Goal: Transaction & Acquisition: Register for event/course

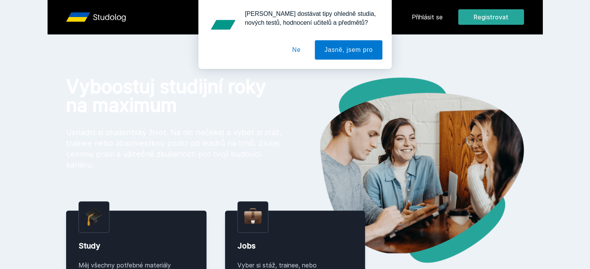
click at [296, 47] on button "Ne" at bounding box center [297, 49] width 28 height 19
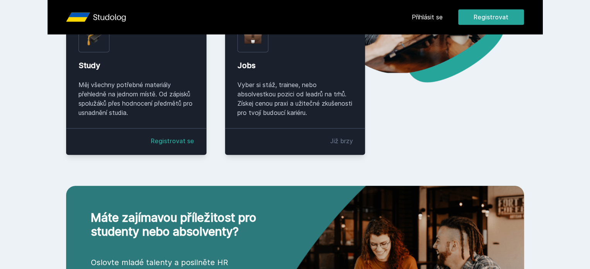
scroll to position [181, 0]
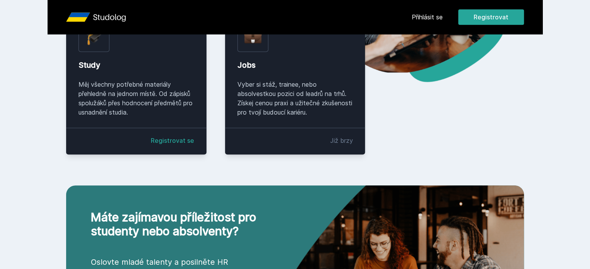
click at [155, 145] on link "Registrovat se" at bounding box center [172, 140] width 43 height 9
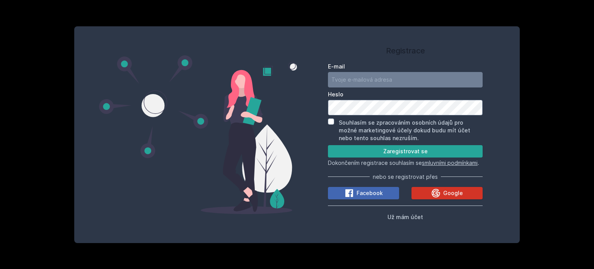
click at [433, 194] on icon at bounding box center [435, 192] width 9 height 9
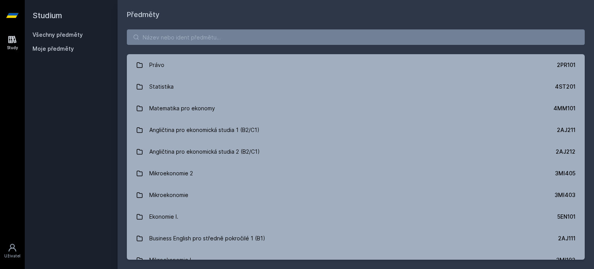
click at [60, 33] on link "Všechny předměty" at bounding box center [57, 34] width 50 height 7
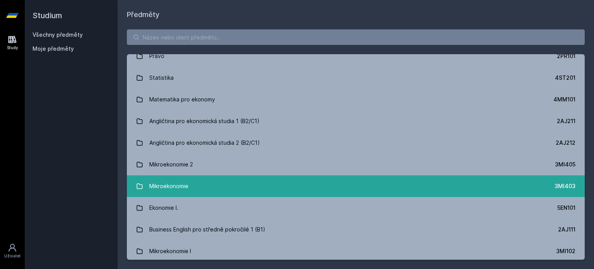
scroll to position [9, 0]
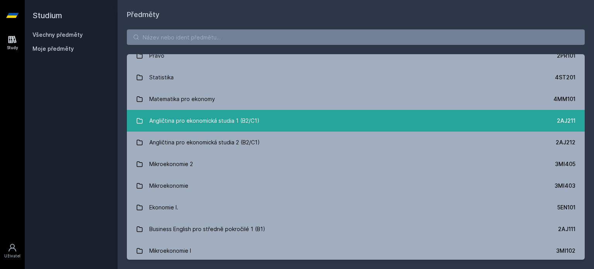
click at [227, 125] on div "Angličtina pro ekonomická studia 1 (B2/C1)" at bounding box center [204, 120] width 110 height 15
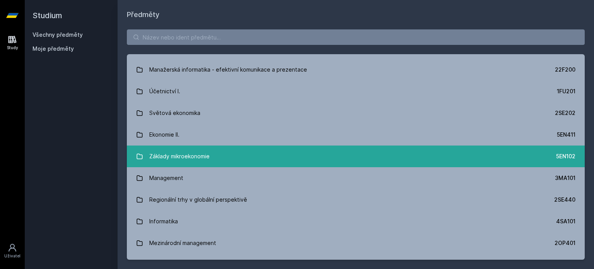
scroll to position [256, 0]
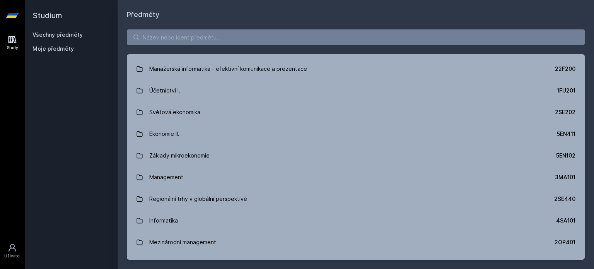
click at [52, 46] on span "Moje předměty" at bounding box center [52, 49] width 41 height 8
click at [55, 48] on span "Moje předměty" at bounding box center [52, 49] width 41 height 8
click at [9, 40] on icon at bounding box center [13, 39] width 8 height 7
click at [56, 49] on span "Moje předměty" at bounding box center [52, 49] width 41 height 8
click at [54, 36] on link "Všechny předměty" at bounding box center [57, 34] width 50 height 7
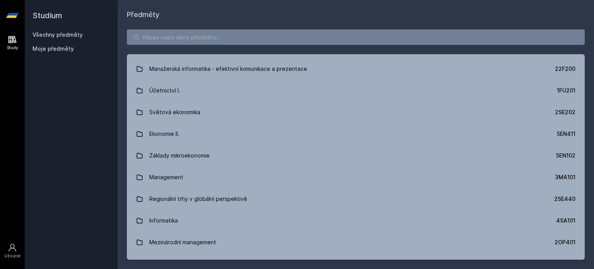
click at [51, 34] on link "Všechny předměty" at bounding box center [57, 34] width 50 height 7
click at [52, 6] on h2 "Studium" at bounding box center [70, 15] width 77 height 31
click at [51, 13] on h2 "Studium" at bounding box center [70, 15] width 77 height 31
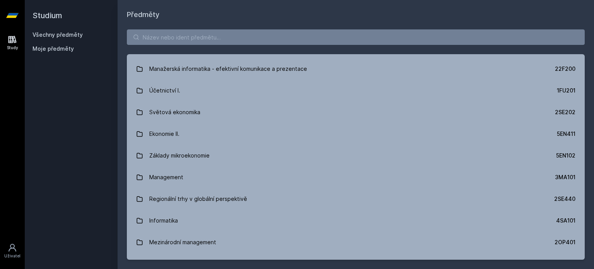
click at [12, 15] on icon at bounding box center [12, 15] width 12 height 5
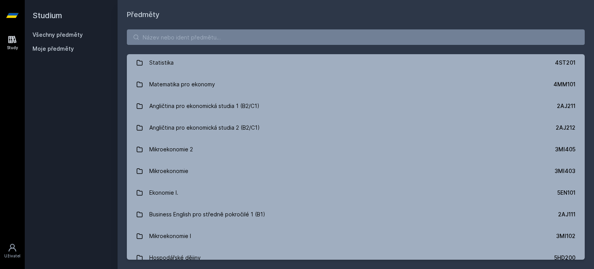
scroll to position [0, 0]
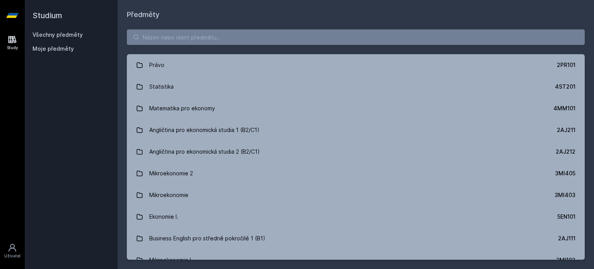
click at [153, 17] on h1 "Předměty" at bounding box center [356, 14] width 458 height 11
click at [50, 16] on h2 "Studium" at bounding box center [70, 15] width 77 height 31
click at [68, 37] on link "Všechny předměty" at bounding box center [57, 34] width 50 height 7
click at [66, 42] on div "Všechny předměty Moje předměty" at bounding box center [70, 43] width 77 height 25
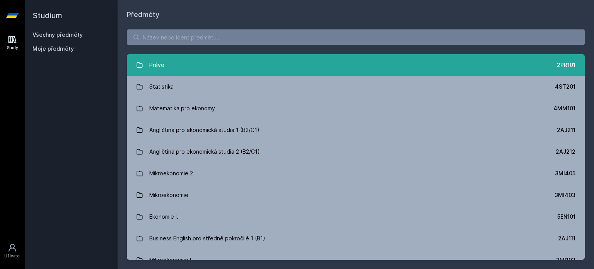
click at [186, 68] on link "Právo 2PR101" at bounding box center [356, 65] width 458 height 22
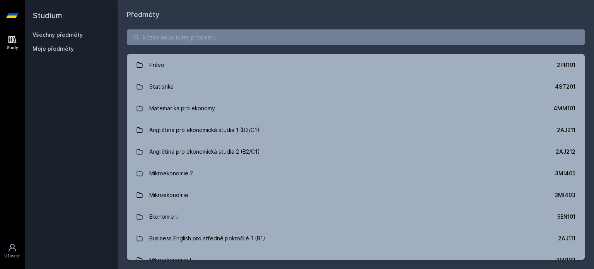
click at [14, 238] on div "Study Uživatel" at bounding box center [12, 150] width 25 height 238
click at [11, 248] on icon at bounding box center [13, 248] width 8 height 8
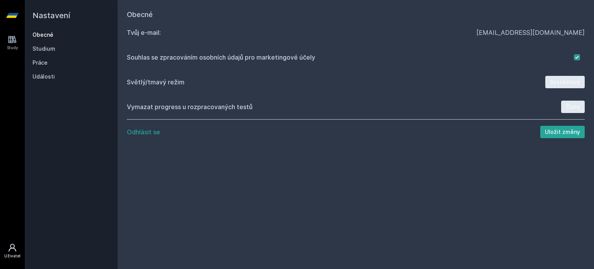
click at [53, 36] on link "Obecné" at bounding box center [70, 35] width 77 height 8
click at [45, 35] on link "Obecné" at bounding box center [70, 35] width 77 height 8
click at [43, 48] on link "Studium" at bounding box center [70, 49] width 77 height 8
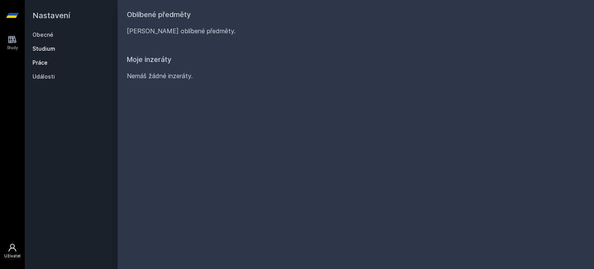
click at [43, 61] on link "Práce" at bounding box center [70, 63] width 77 height 8
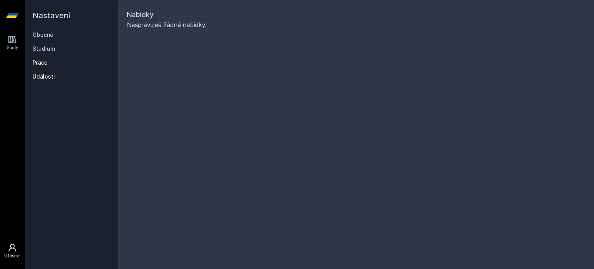
click at [47, 74] on link "Události" at bounding box center [70, 77] width 77 height 8
click at [17, 43] on link "Study" at bounding box center [13, 43] width 22 height 24
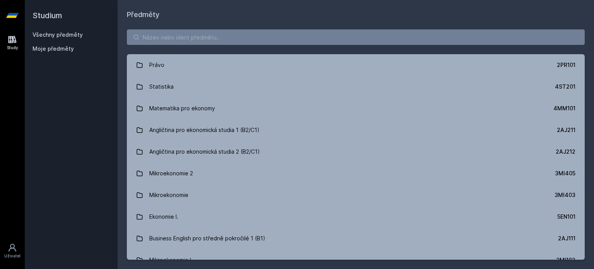
click at [61, 41] on div "Všechny předměty Moje předměty" at bounding box center [70, 43] width 77 height 25
